Goal: Transaction & Acquisition: Purchase product/service

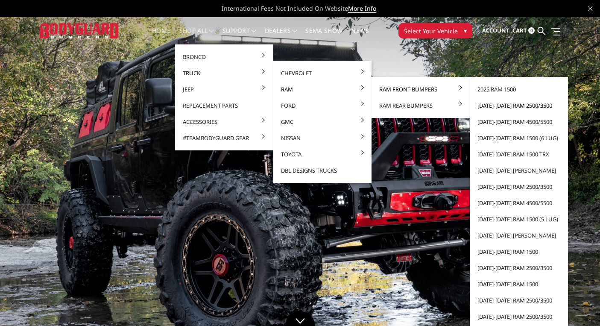
click at [501, 105] on link "[DATE]-[DATE] Ram 2500/3500" at bounding box center [518, 105] width 91 height 16
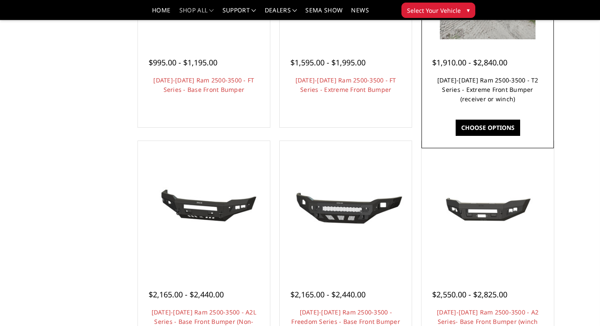
scroll to position [198, 0]
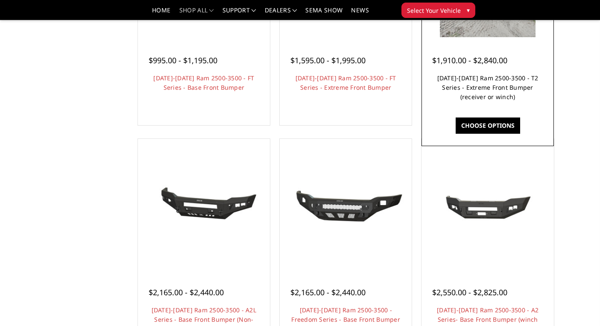
click at [496, 98] on link "[DATE]-[DATE] Ram 2500-3500 - T2 Series - Extreme Front Bumper (receiver or win…" at bounding box center [487, 87] width 101 height 27
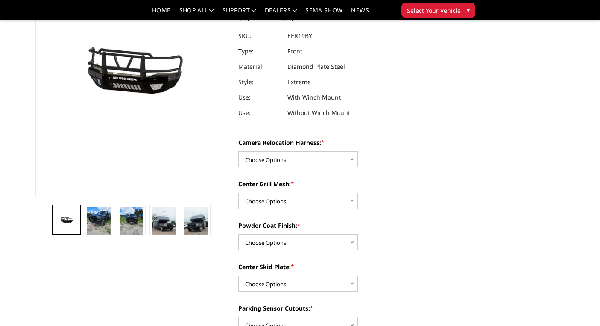
scroll to position [120, 0]
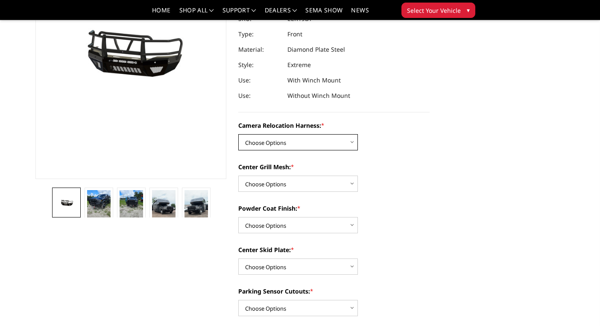
select select "3820"
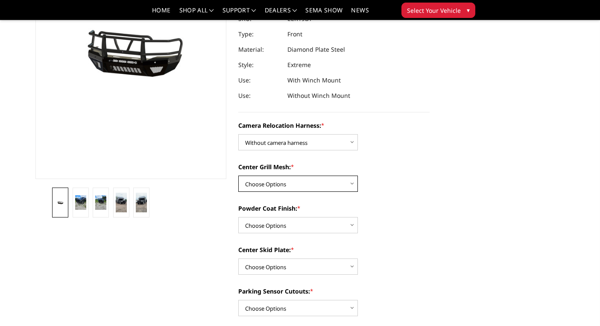
select select "3817"
select select "3815"
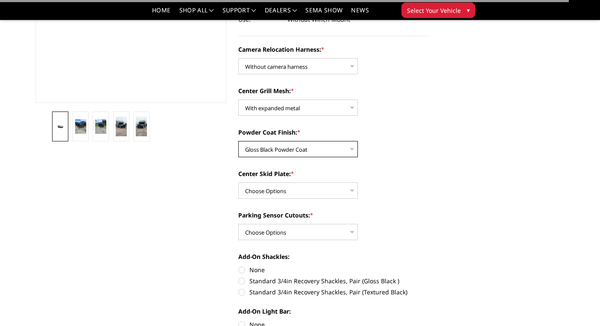
scroll to position [200, 0]
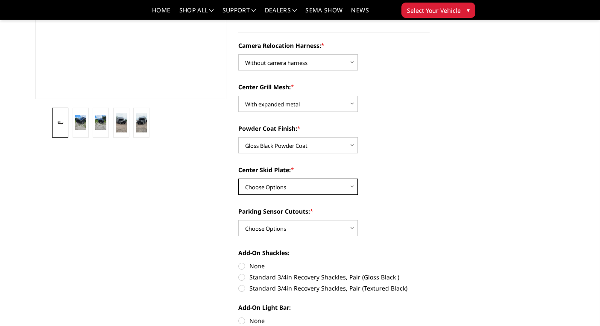
select select "3812"
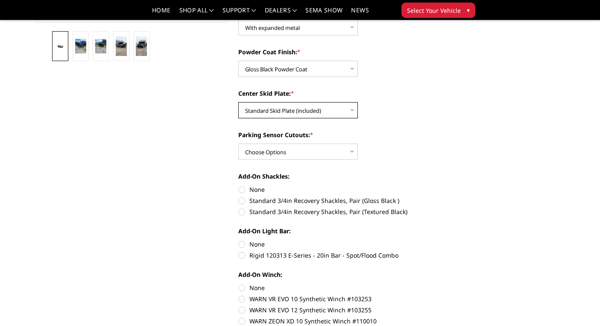
scroll to position [277, 0]
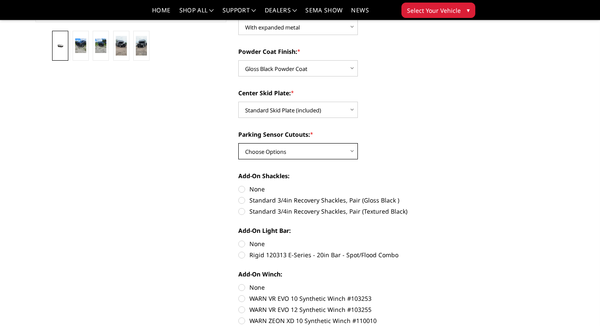
select select "3810"
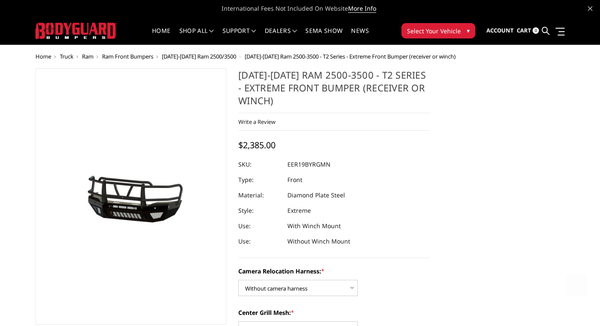
scroll to position [0, 0]
